Goal: Navigation & Orientation: Find specific page/section

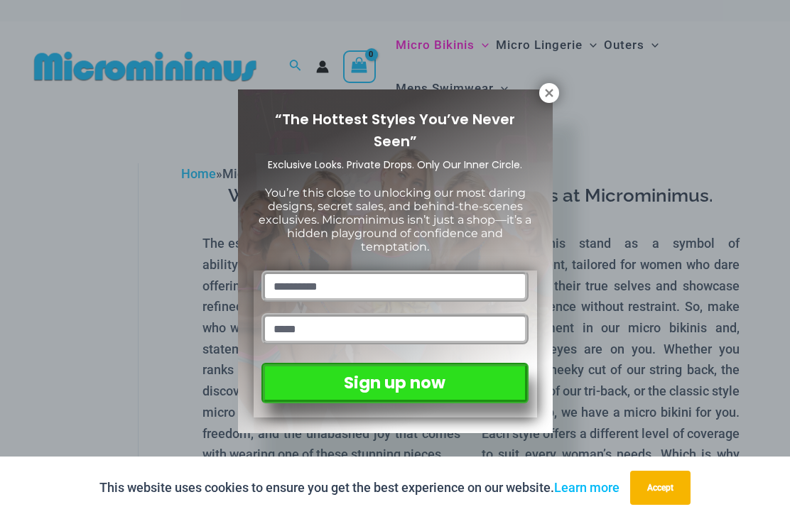
click at [551, 92] on icon at bounding box center [549, 93] width 13 height 13
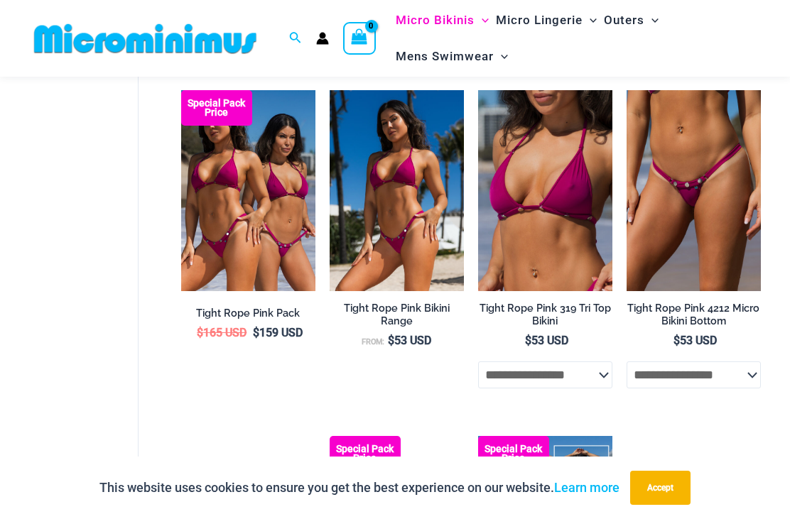
scroll to position [513, 0]
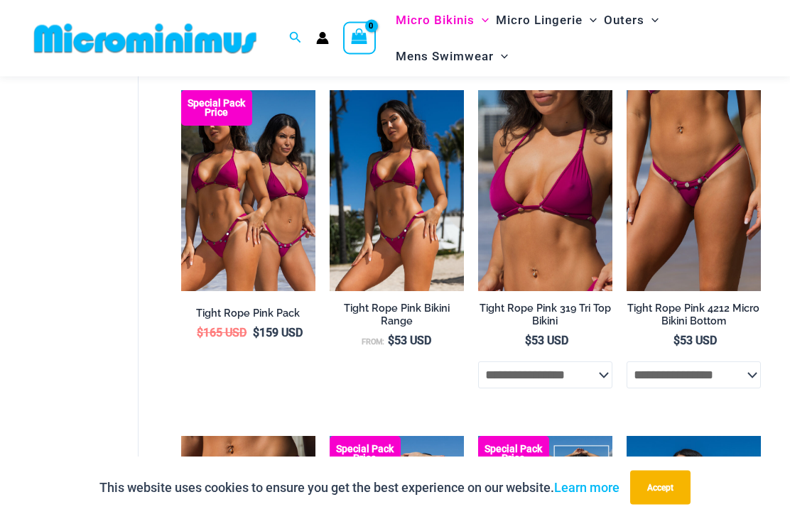
click at [197, 45] on img at bounding box center [145, 39] width 234 height 32
